Goal: Information Seeking & Learning: Learn about a topic

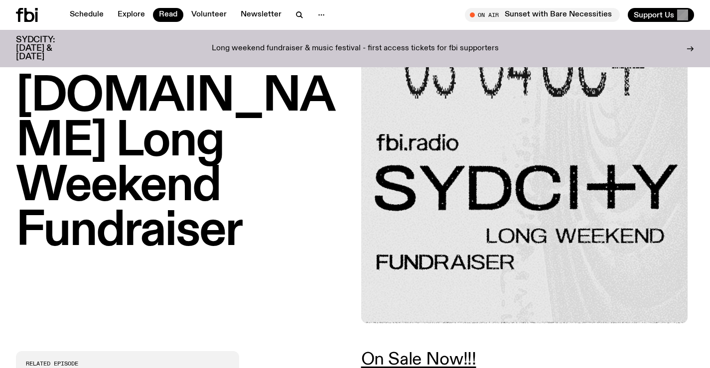
scroll to position [97, 0]
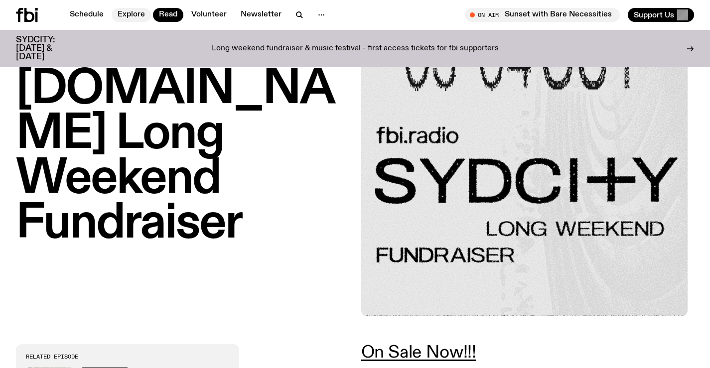
click at [112, 12] on link "Explore" at bounding box center [131, 15] width 39 height 14
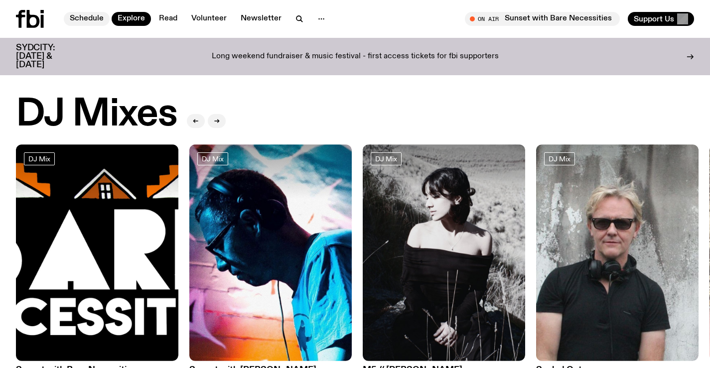
click at [91, 18] on link "Schedule" at bounding box center [87, 19] width 46 height 14
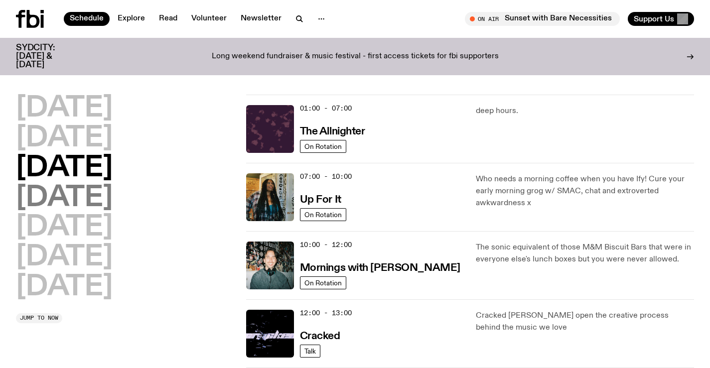
click at [91, 201] on h2 "[DATE]" at bounding box center [64, 198] width 97 height 28
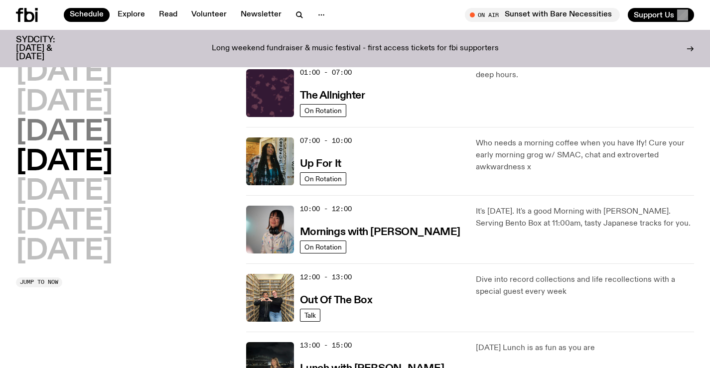
click at [113, 145] on h2 "[DATE]" at bounding box center [64, 133] width 97 height 28
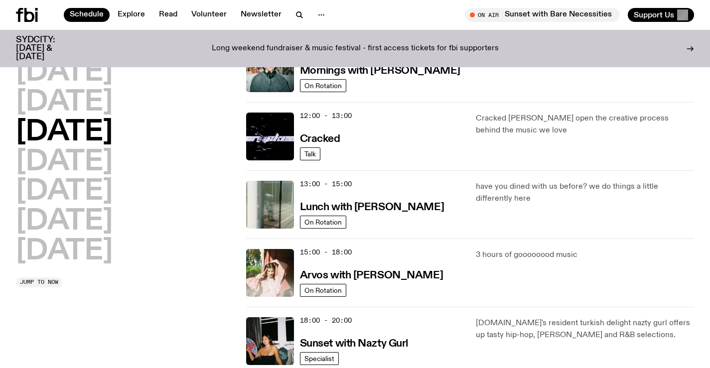
scroll to position [246, 0]
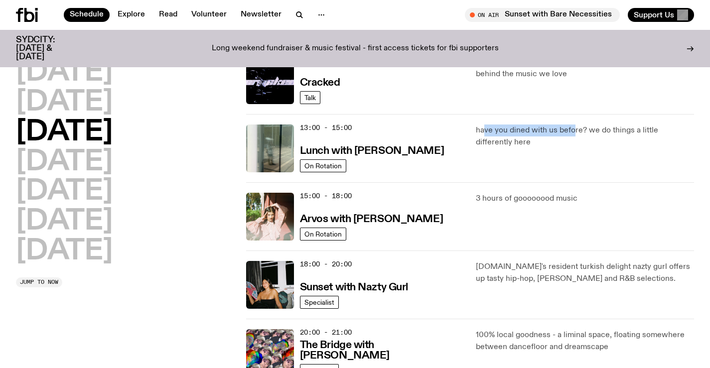
drag, startPoint x: 483, startPoint y: 128, endPoint x: 574, endPoint y: 132, distance: 90.8
click at [574, 132] on p "have you dined with us before? we do things a little differently here" at bounding box center [585, 137] width 218 height 24
drag, startPoint x: 462, startPoint y: 195, endPoint x: 578, endPoint y: 196, distance: 115.6
click at [578, 251] on div "15:00 - 18:00 Arvos with [PERSON_NAME] On Rotation 3 hours of goooooood music" at bounding box center [470, 285] width 448 height 68
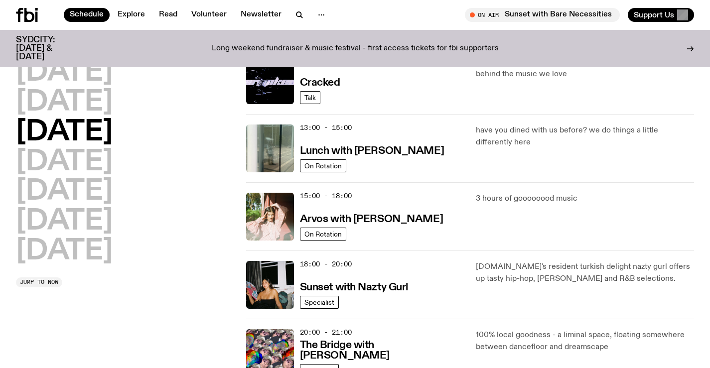
click at [586, 199] on p "3 hours of goooooood music" at bounding box center [585, 199] width 218 height 12
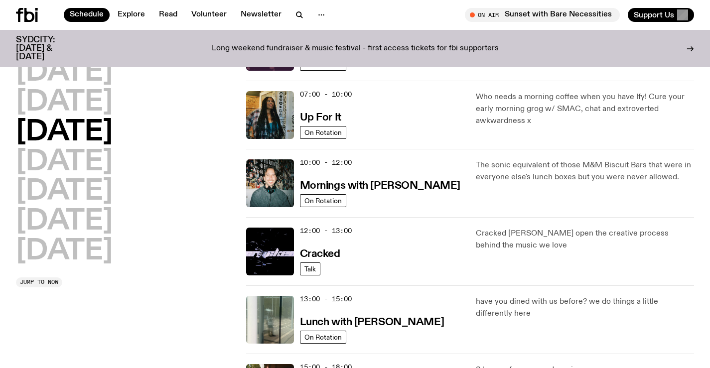
scroll to position [0, 0]
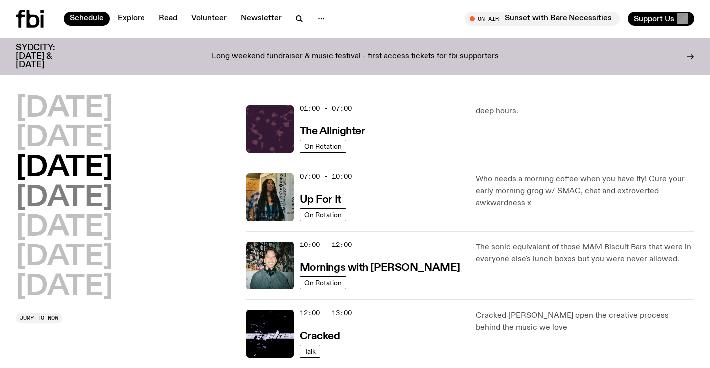
click at [113, 197] on h2 "[DATE]" at bounding box center [64, 198] width 97 height 28
